Goal: Information Seeking & Learning: Learn about a topic

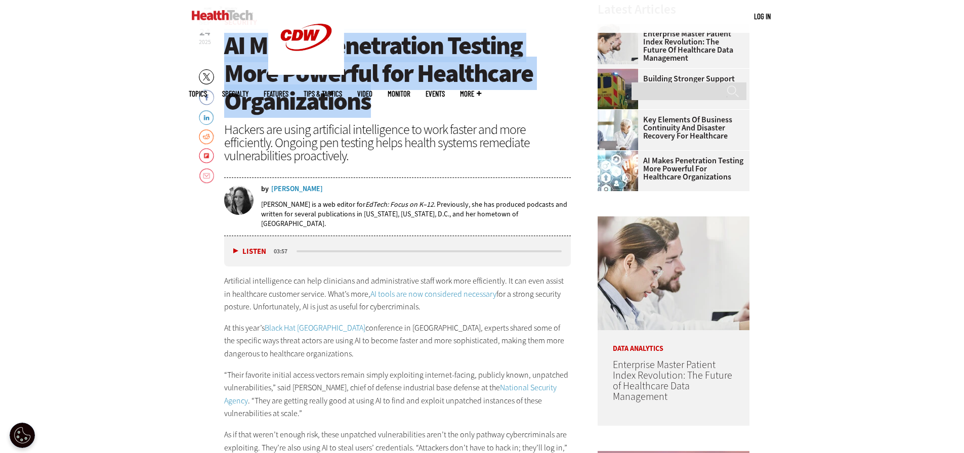
scroll to position [455, 0]
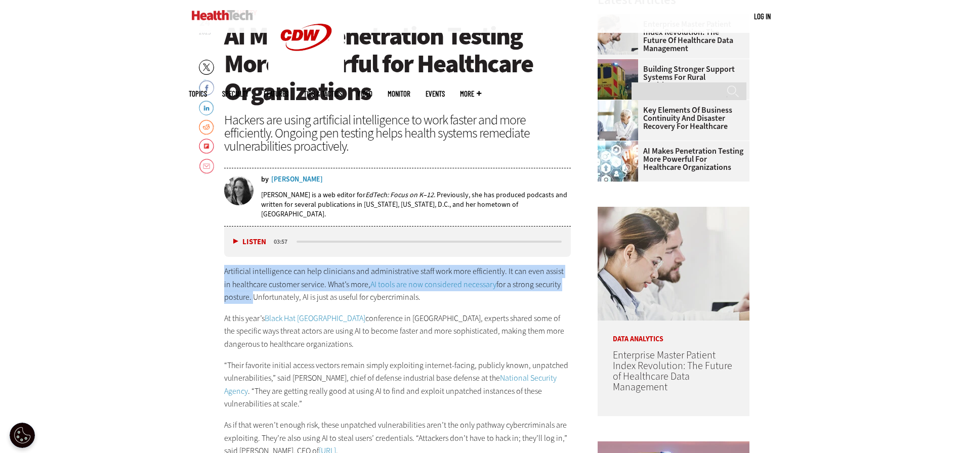
drag, startPoint x: 223, startPoint y: 266, endPoint x: 251, endPoint y: 294, distance: 40.1
copy p "Artificial intelligence can help clinicians and administrative staff work more …"
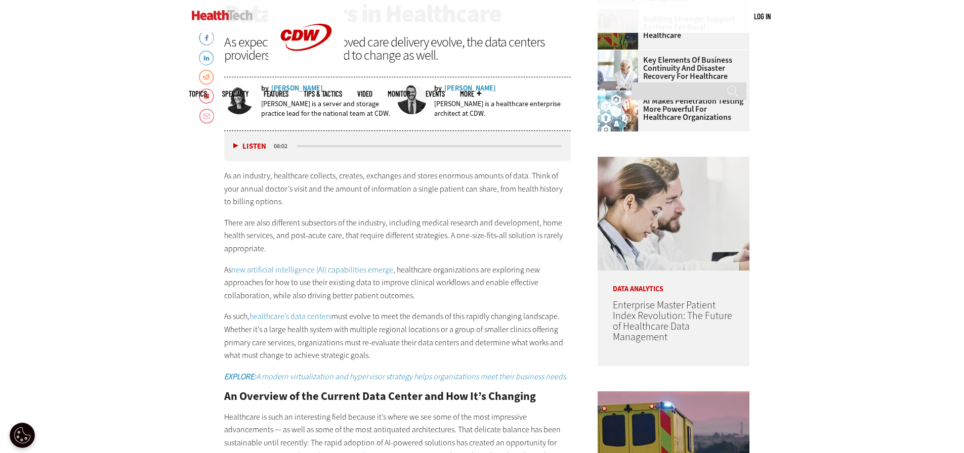
scroll to position [506, 0]
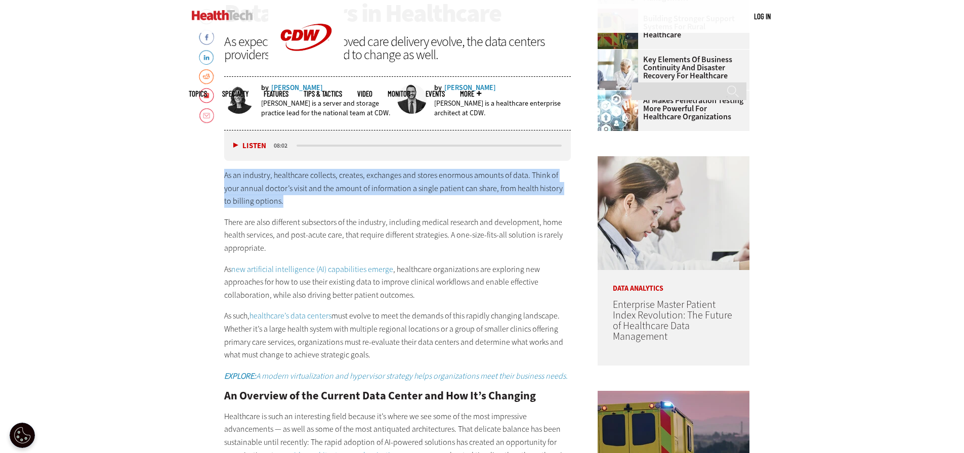
drag, startPoint x: 223, startPoint y: 175, endPoint x: 279, endPoint y: 199, distance: 61.2
copy p "As an industry, healthcare collects, creates, exchanges and stores enormous amo…"
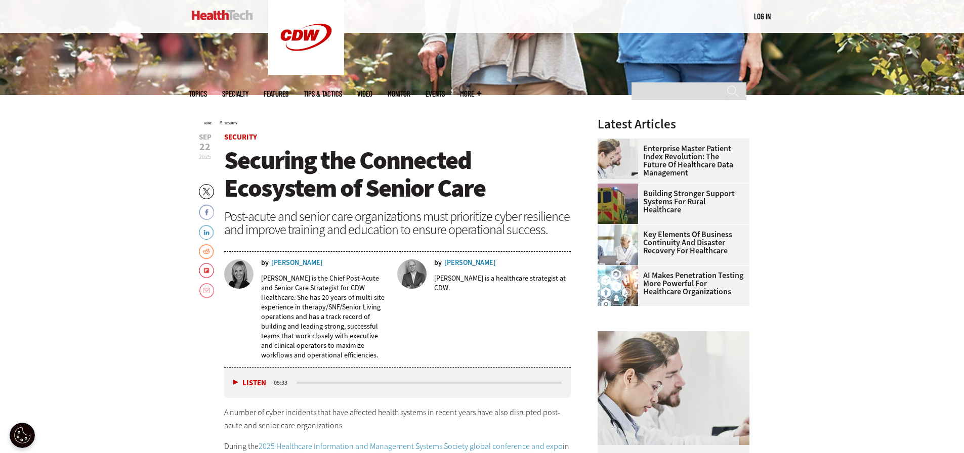
scroll to position [354, 0]
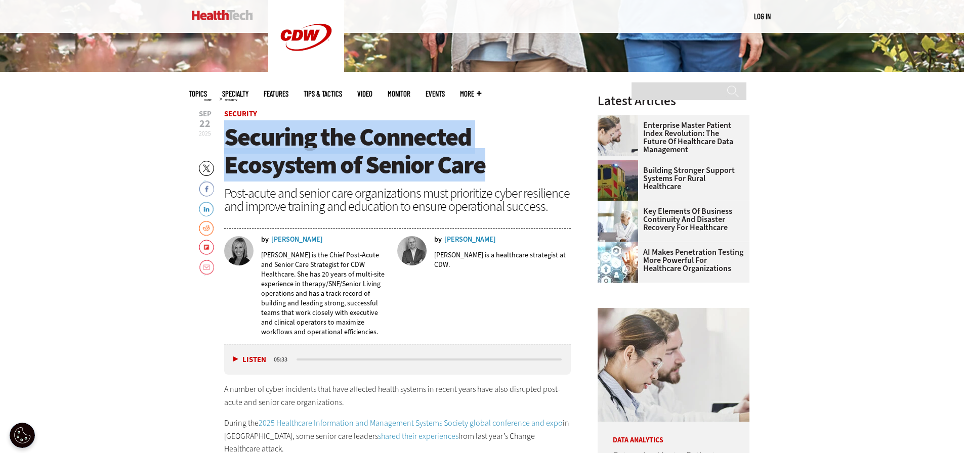
drag, startPoint x: 230, startPoint y: 139, endPoint x: 483, endPoint y: 163, distance: 254.2
click at [483, 163] on span "Securing the Connected Ecosystem of Senior Care" at bounding box center [354, 150] width 261 height 61
copy span "Securing the Connected Ecosystem of Senior Care"
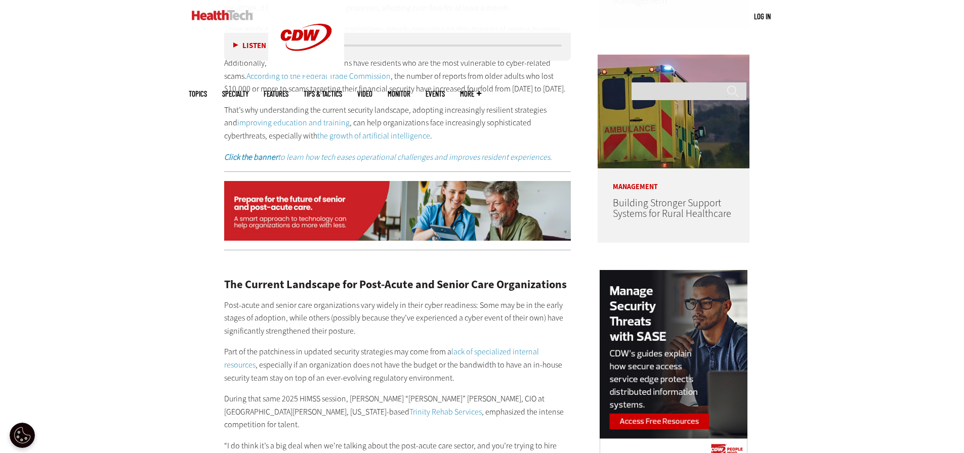
scroll to position [860, 0]
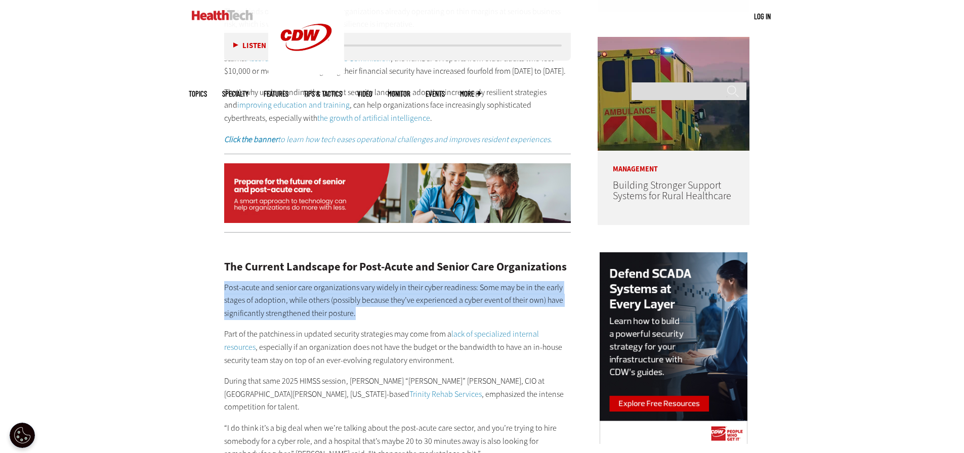
drag, startPoint x: 225, startPoint y: 273, endPoint x: 373, endPoint y: 302, distance: 151.0
click at [373, 302] on p "Post-acute and senior care organizations vary widely in their cyber readiness: …" at bounding box center [397, 300] width 347 height 39
copy p "Post-acute and senior care organizations vary widely in their cyber readiness: …"
